Goal: Task Accomplishment & Management: Manage account settings

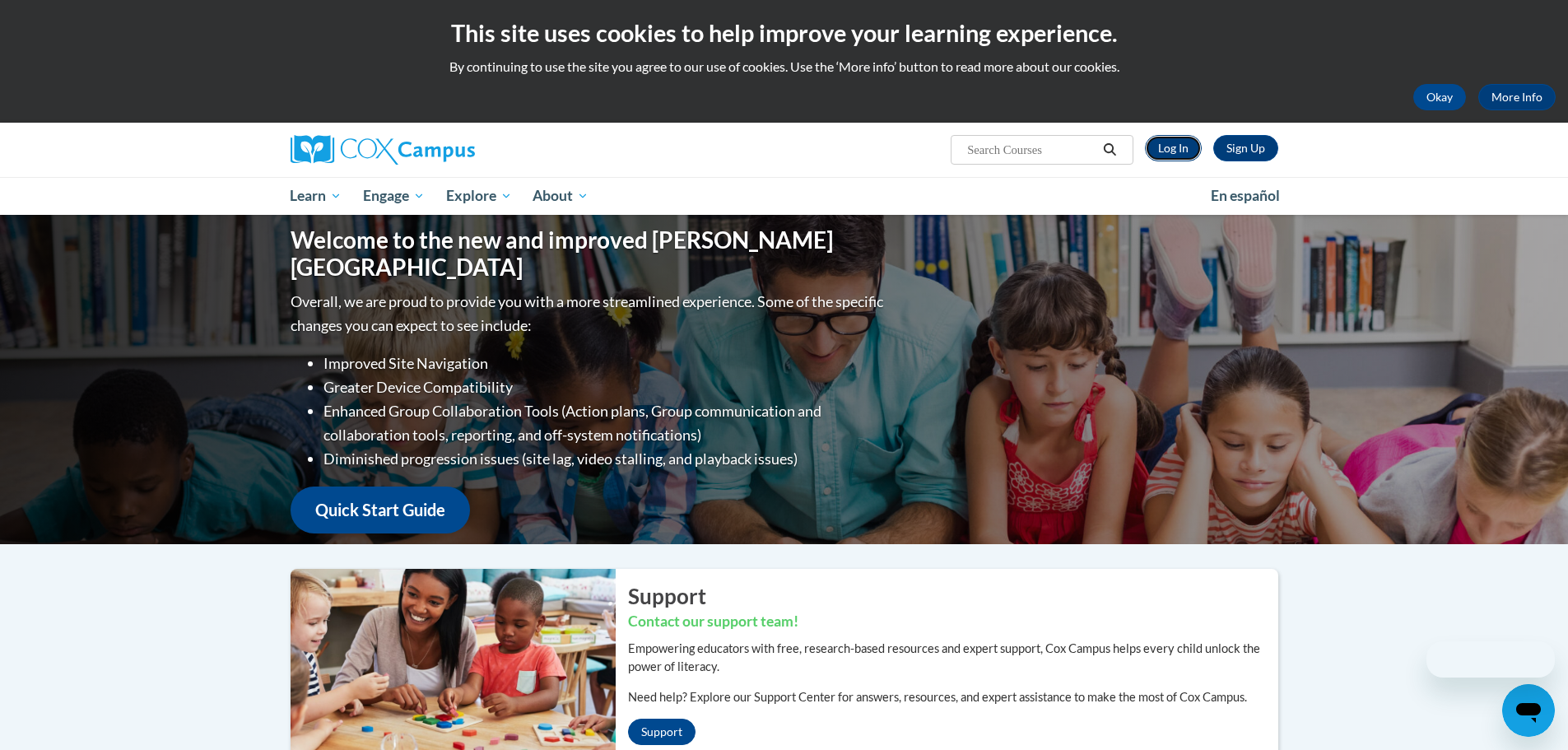
click at [1178, 149] on link "Log In" at bounding box center [1173, 149] width 57 height 26
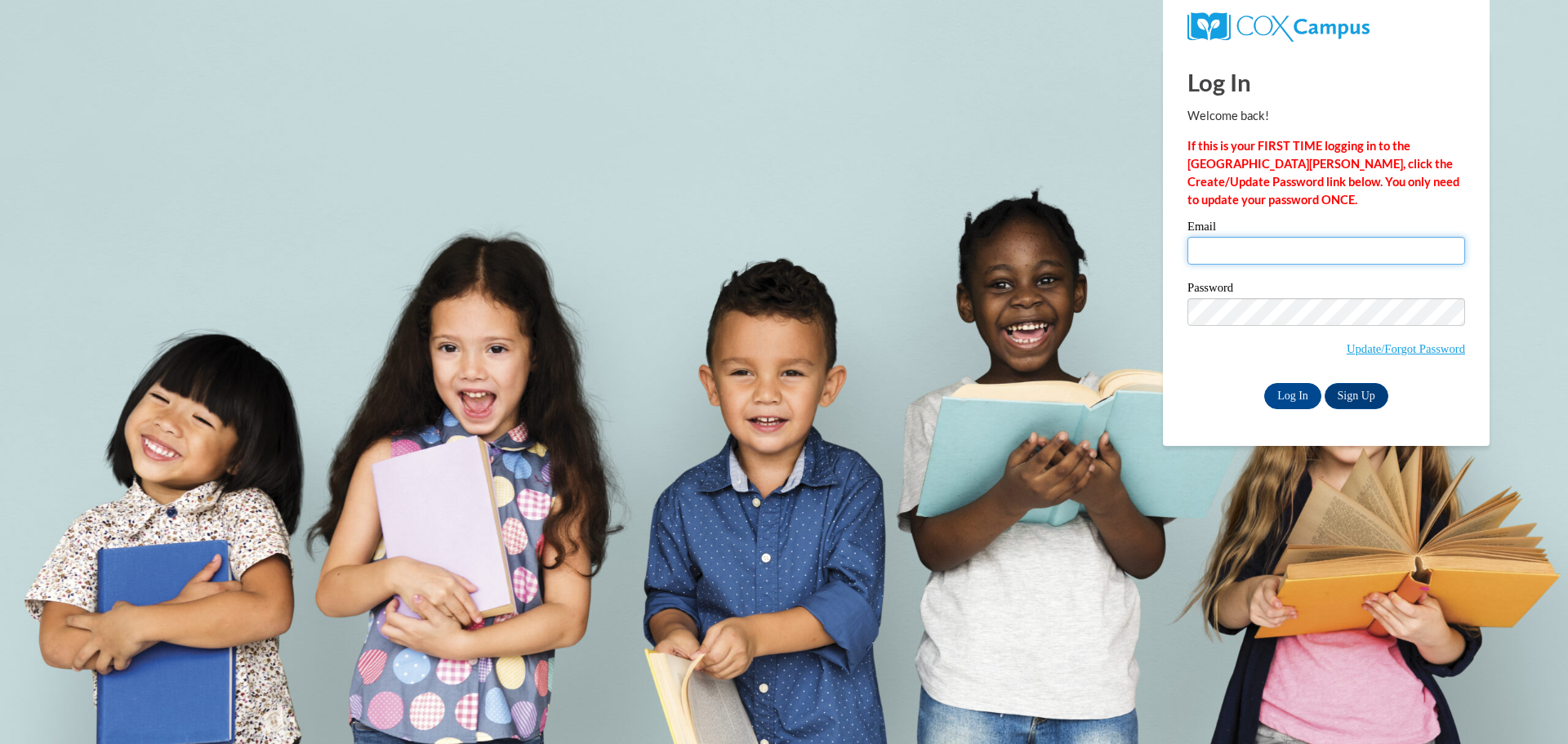
click at [1239, 245] on input "Email" at bounding box center [1326, 251] width 277 height 28
click at [1248, 249] on input "Email" at bounding box center [1326, 251] width 277 height 28
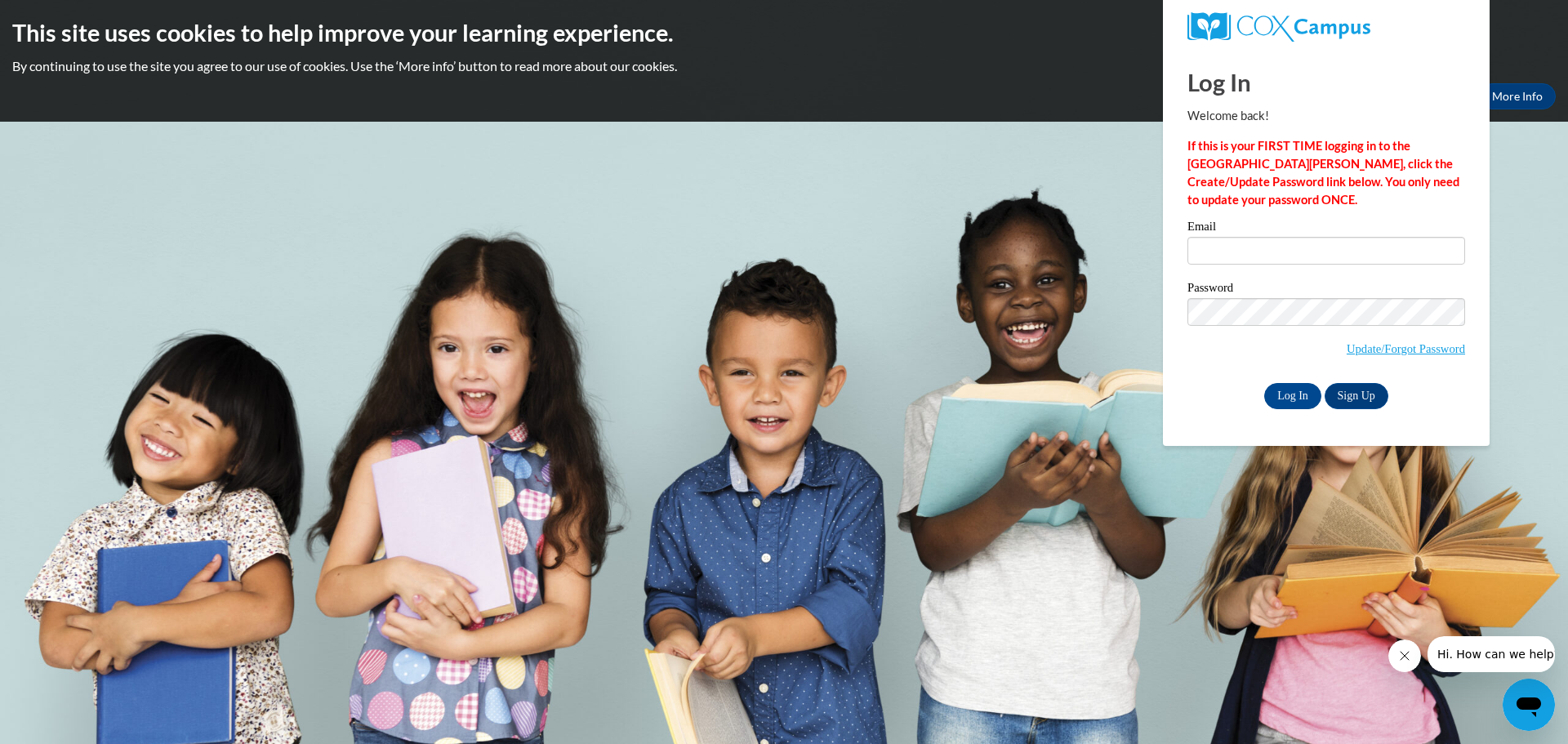
click at [1508, 261] on body "This site uses cookies to help improve your learning experience. By continuing …" at bounding box center [784, 372] width 1568 height 744
